Goal: Register for event/course

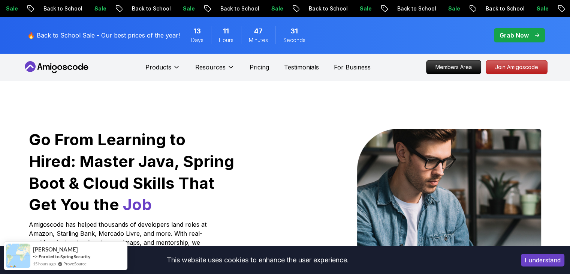
click at [543, 260] on button "I understand" at bounding box center [542, 259] width 43 height 13
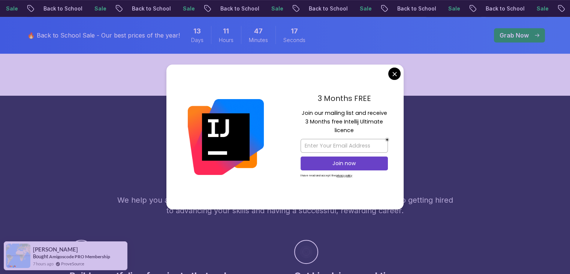
scroll to position [358, 0]
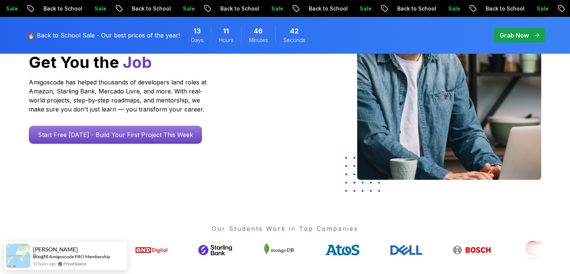
scroll to position [0, 0]
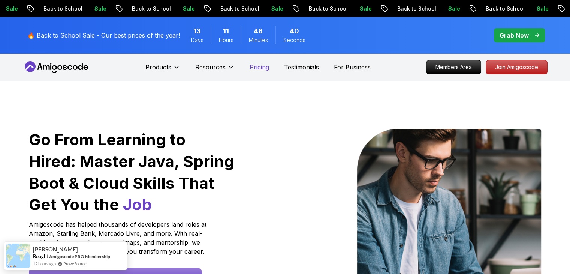
click at [260, 67] on p "Pricing" at bounding box center [259, 67] width 19 height 9
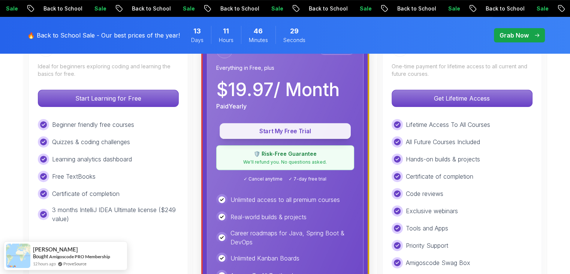
scroll to position [248, 0]
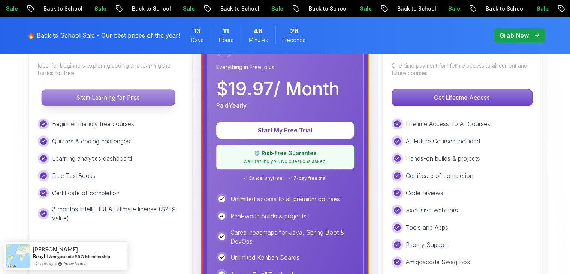
click at [106, 99] on p "Start Learning for Free" at bounding box center [108, 98] width 133 height 16
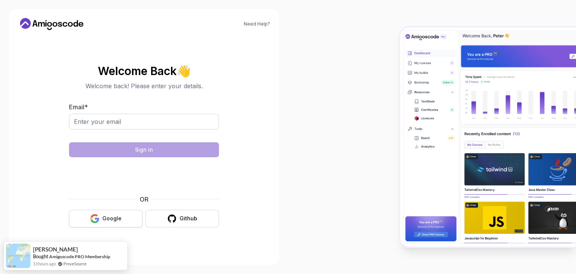
click at [112, 217] on div "Google" at bounding box center [111, 217] width 19 height 7
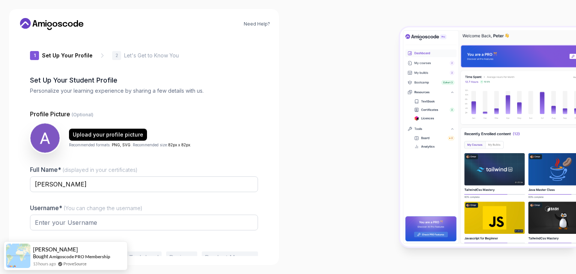
type input "silentfalcon2ced8"
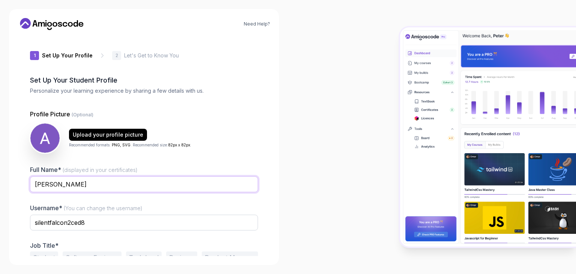
click at [50, 184] on input "[PERSON_NAME]" at bounding box center [144, 184] width 228 height 16
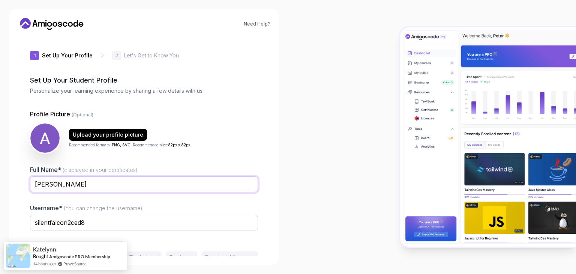
click at [83, 185] on input "[PERSON_NAME]" at bounding box center [144, 184] width 228 height 16
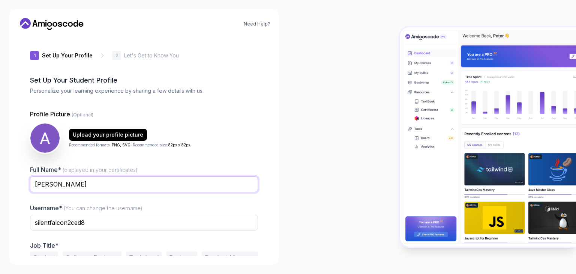
type input "[PERSON_NAME]"
click at [90, 221] on input "silentfalcon2ced8" at bounding box center [144, 222] width 228 height 16
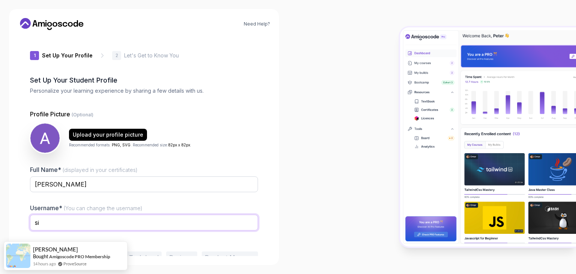
type input "s"
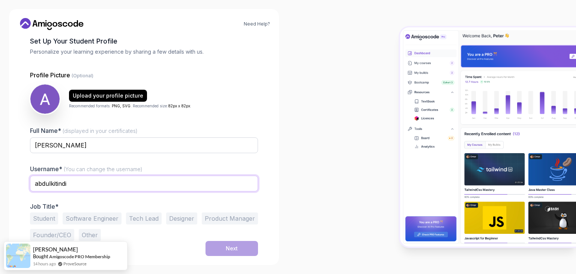
type input "abdulkitindi"
click at [85, 216] on button "Software Engineer" at bounding box center [92, 218] width 59 height 12
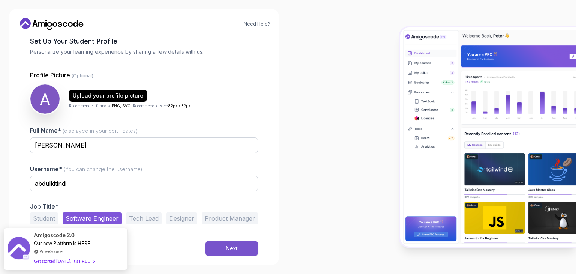
click at [232, 246] on div "Next" at bounding box center [232, 247] width 12 height 7
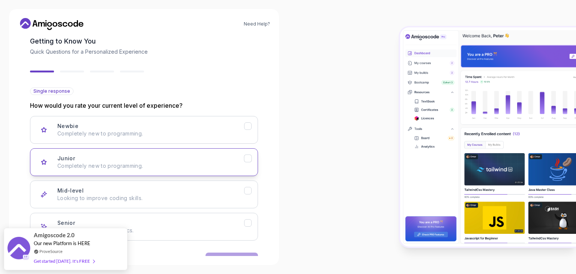
click at [148, 162] on p "Completely new to programming." at bounding box center [150, 165] width 187 height 7
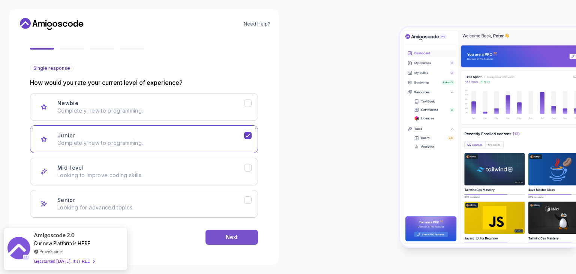
click at [239, 239] on button "Next" at bounding box center [231, 236] width 52 height 15
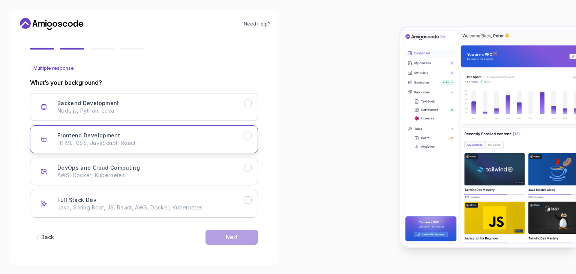
click at [166, 139] on p "HTML, CSS, JavaScript, React" at bounding box center [150, 142] width 187 height 7
click at [231, 234] on div "Next" at bounding box center [232, 236] width 12 height 7
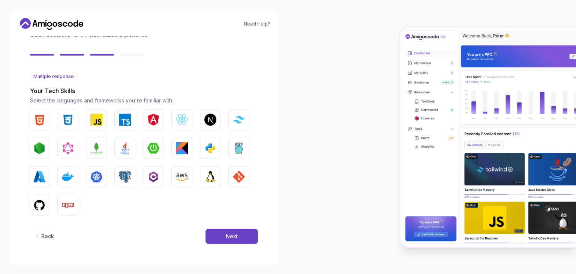
scroll to position [54, 0]
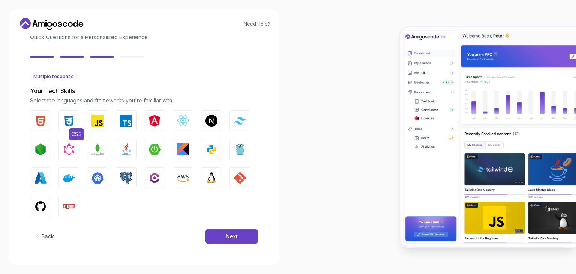
click at [70, 120] on img "button" at bounding box center [69, 121] width 12 height 12
click at [30, 114] on div "2 Let's Get to Know You 1 Set Up Your Profile 2 Let's Get to Know You Getting t…" at bounding box center [144, 92] width 252 height 220
click at [40, 119] on img "button" at bounding box center [40, 121] width 12 height 12
click at [96, 120] on img "button" at bounding box center [97, 121] width 12 height 12
click at [184, 124] on img "button" at bounding box center [183, 121] width 12 height 12
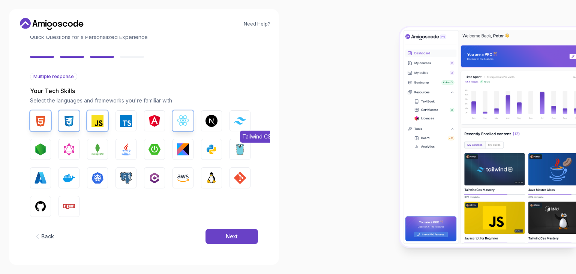
click at [237, 119] on img "button" at bounding box center [240, 120] width 12 height 7
click at [207, 148] on img "button" at bounding box center [211, 149] width 12 height 12
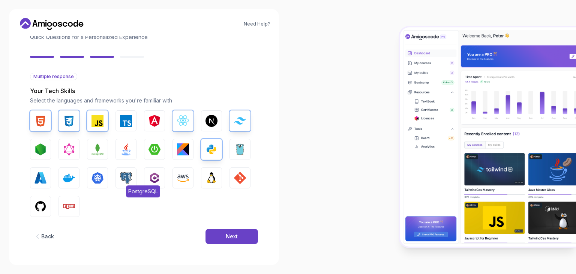
click at [125, 178] on img "button" at bounding box center [126, 178] width 12 height 12
click at [236, 180] on img "button" at bounding box center [240, 178] width 12 height 12
click at [241, 239] on button "Next" at bounding box center [231, 236] width 52 height 15
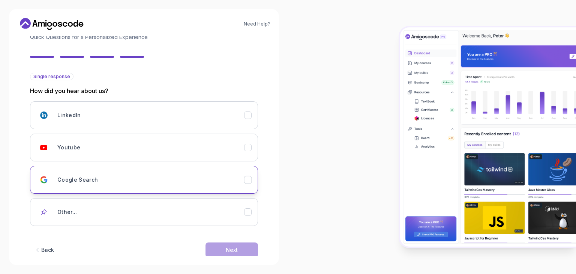
click at [168, 173] on div "Google Search" at bounding box center [150, 179] width 187 height 15
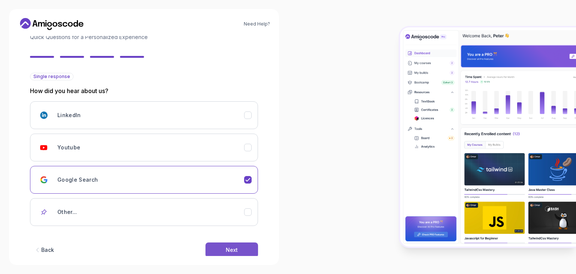
click at [229, 249] on div "Next" at bounding box center [232, 249] width 12 height 7
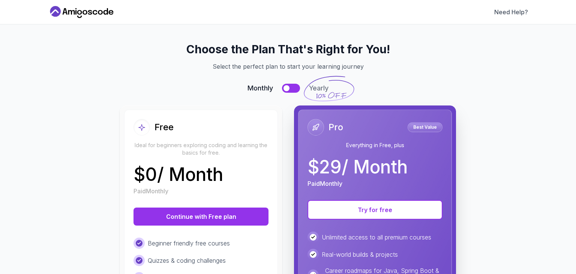
scroll to position [0, 0]
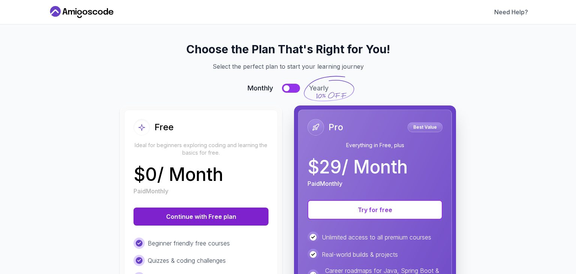
click at [226, 219] on button "Continue with Free plan" at bounding box center [200, 216] width 135 height 18
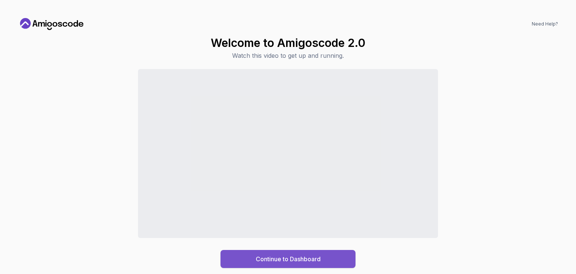
click at [301, 262] on div "Continue to Dashboard" at bounding box center [288, 258] width 65 height 9
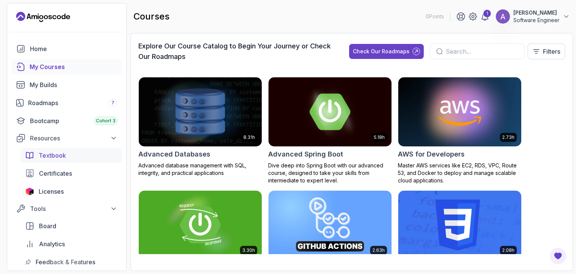
click at [61, 155] on span "Textbook" at bounding box center [52, 155] width 27 height 9
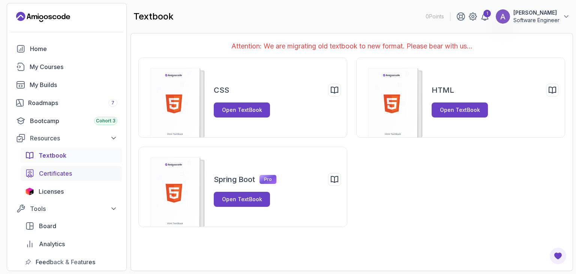
click at [70, 173] on span "Certificates" at bounding box center [55, 173] width 33 height 9
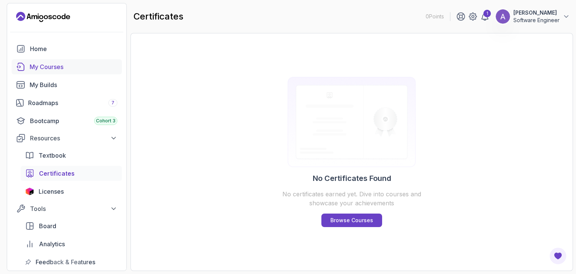
click at [61, 69] on div "My Courses" at bounding box center [74, 66] width 88 height 9
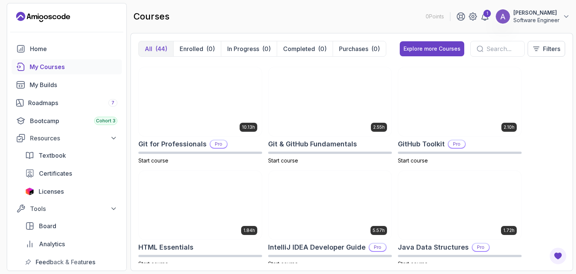
scroll to position [306, 0]
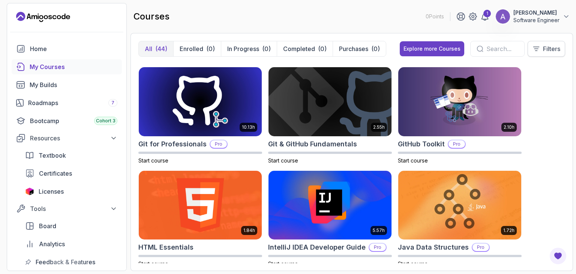
click at [550, 48] on p "Filters" at bounding box center [551, 48] width 17 height 9
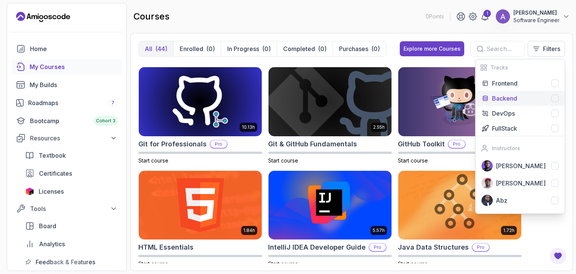
click at [542, 98] on div "Backend" at bounding box center [525, 98] width 67 height 9
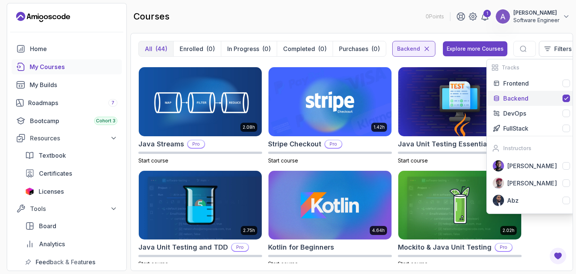
click at [339, 21] on div "courses 0 Points 1 AbdulazizSadi Software Engineer" at bounding box center [351, 16] width 442 height 27
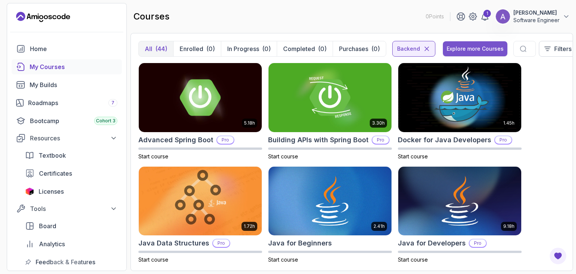
click at [480, 46] on div "Explore more Courses" at bounding box center [474, 48] width 57 height 7
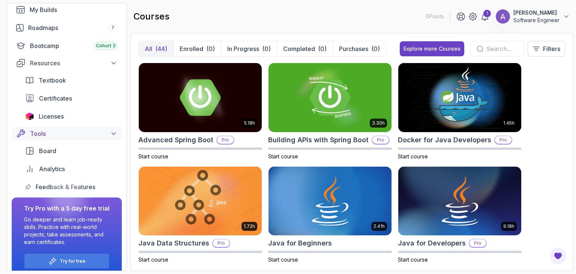
scroll to position [84, 0]
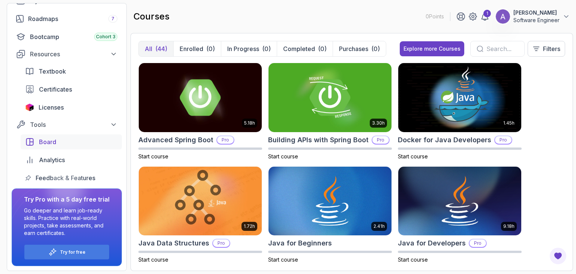
click at [59, 144] on div "Board" at bounding box center [78, 141] width 78 height 9
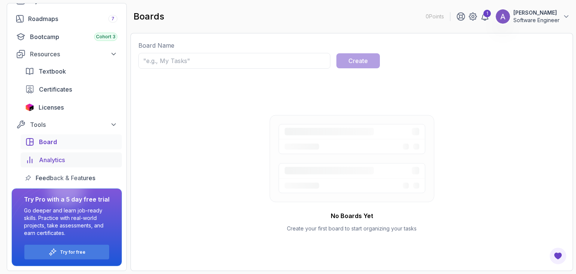
click at [54, 159] on span "Analytics" at bounding box center [52, 159] width 26 height 9
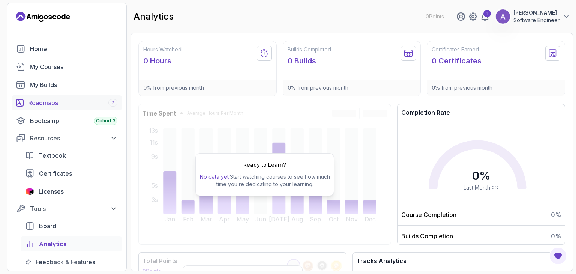
click at [46, 103] on div "Roadmaps 7" at bounding box center [72, 102] width 89 height 9
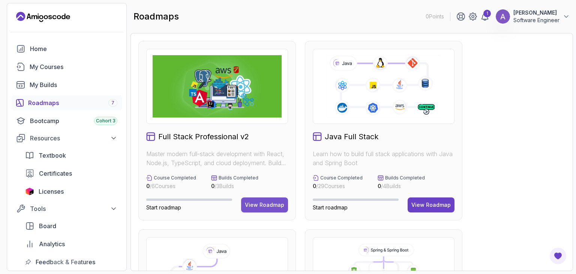
click at [265, 205] on div "View Roadmap" at bounding box center [264, 204] width 39 height 7
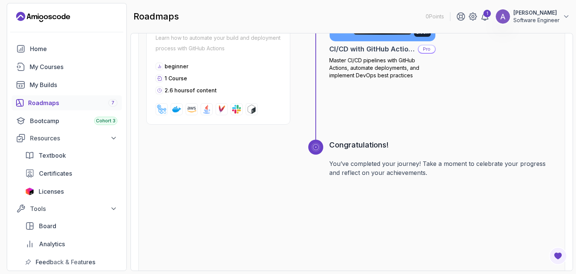
scroll to position [1329, 0]
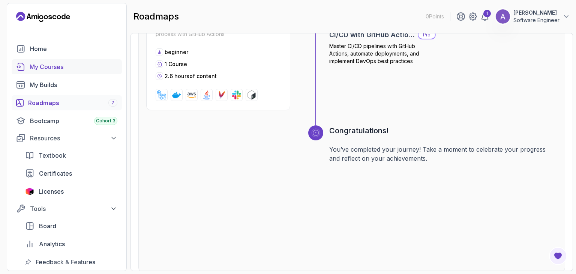
click at [49, 68] on div "My Courses" at bounding box center [74, 66] width 88 height 9
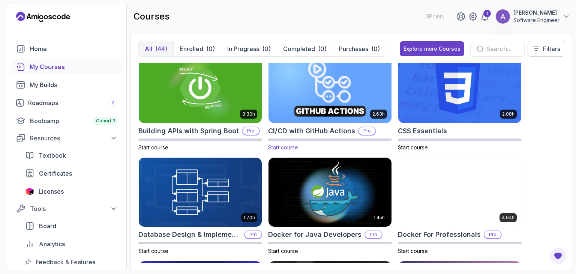
scroll to position [112, 0]
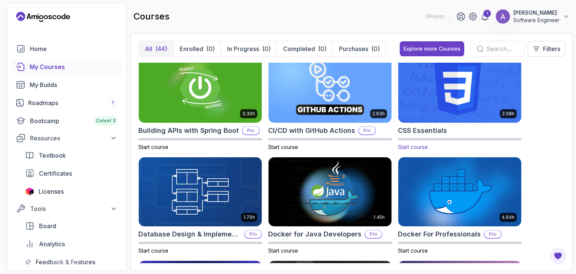
click at [478, 100] on img at bounding box center [459, 88] width 129 height 72
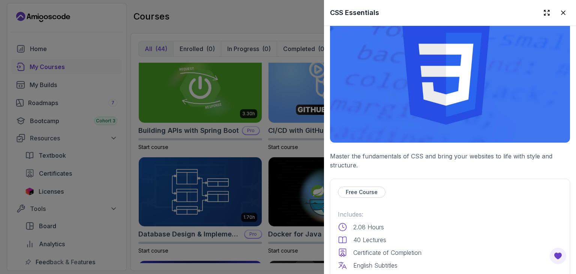
scroll to position [37, 0]
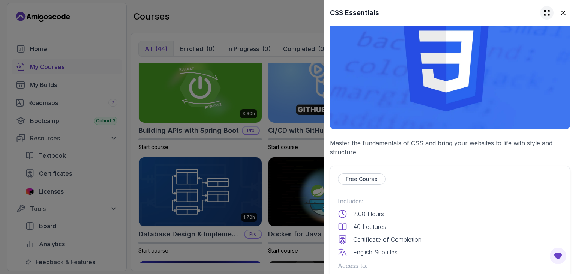
click at [544, 12] on icon at bounding box center [546, 12] width 5 height 5
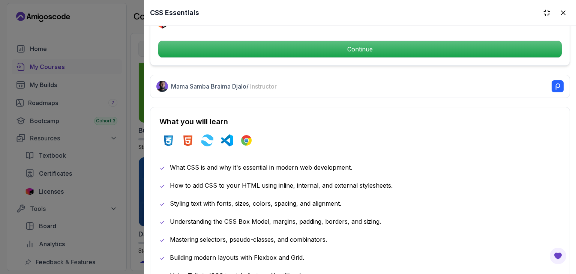
scroll to position [421, 0]
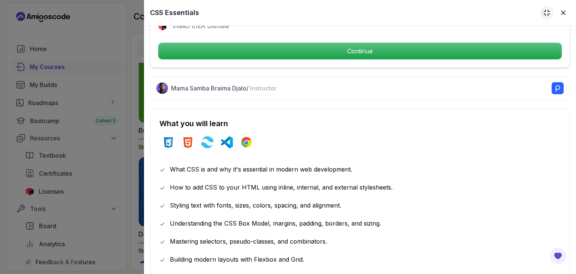
click at [543, 11] on icon at bounding box center [546, 12] width 7 height 7
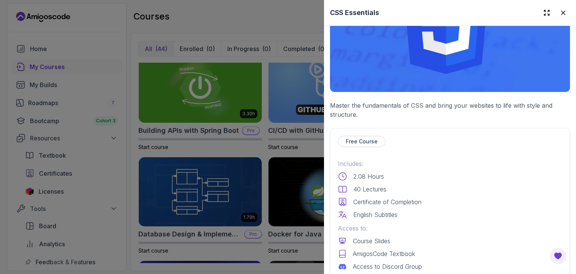
scroll to position [112, 0]
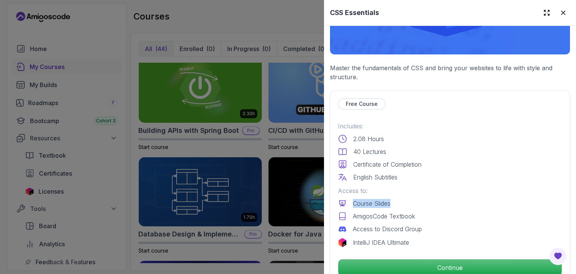
drag, startPoint x: 390, startPoint y: 200, endPoint x: 338, endPoint y: 198, distance: 51.8
click at [338, 199] on div "Course Slides" at bounding box center [450, 203] width 224 height 9
click at [419, 199] on div "Course Slides" at bounding box center [450, 203] width 224 height 9
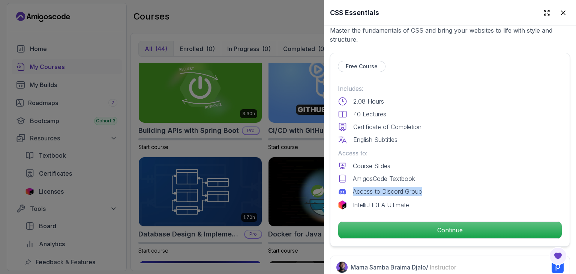
drag, startPoint x: 429, startPoint y: 190, endPoint x: 354, endPoint y: 187, distance: 75.0
click at [354, 187] on div "Access to Discord Group" at bounding box center [450, 191] width 224 height 9
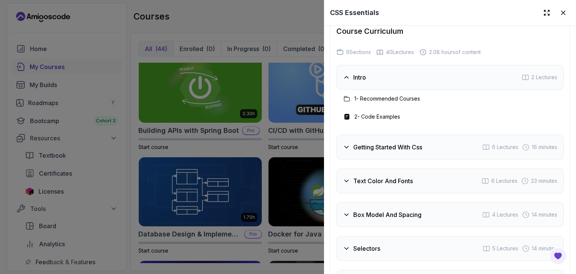
scroll to position [1424, 0]
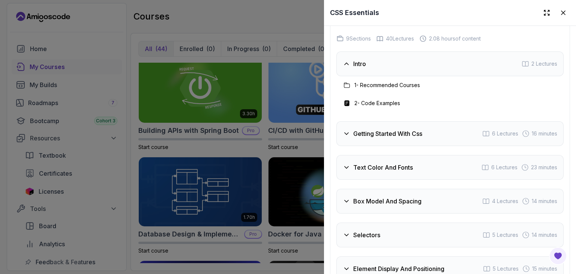
click at [279, 15] on div at bounding box center [288, 137] width 576 height 274
